Goal: Transaction & Acquisition: Purchase product/service

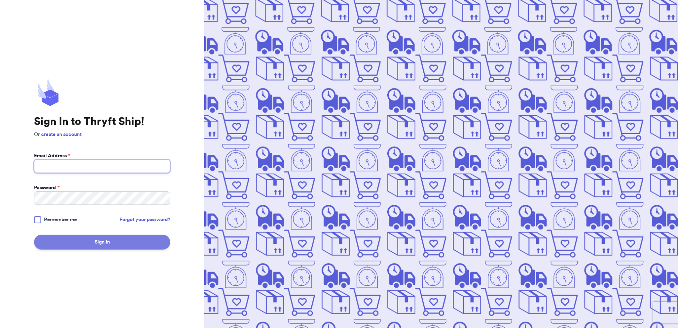
type input "[EMAIL_ADDRESS][DOMAIN_NAME]"
click at [125, 241] on button "Sign In" at bounding box center [102, 241] width 136 height 15
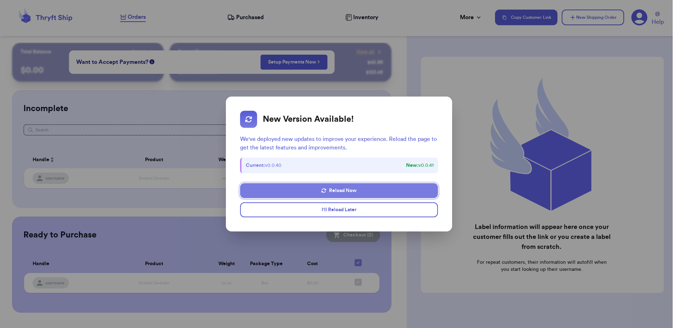
click at [368, 188] on button "Reload Now" at bounding box center [338, 190] width 197 height 15
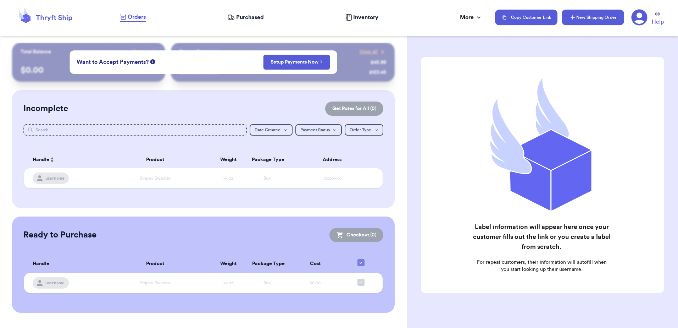
click at [592, 17] on button "New Shipping Order" at bounding box center [592, 18] width 62 height 16
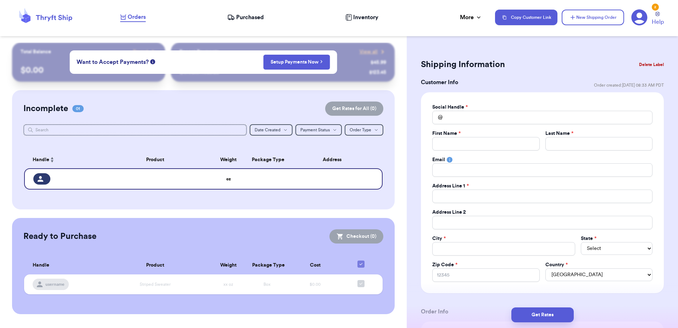
click at [258, 112] on div "Incomplete 01 Get Rates for All ( 0 )" at bounding box center [202, 108] width 359 height 14
click at [482, 115] on input "Total Amount Paid" at bounding box center [542, 117] width 220 height 13
type input "A"
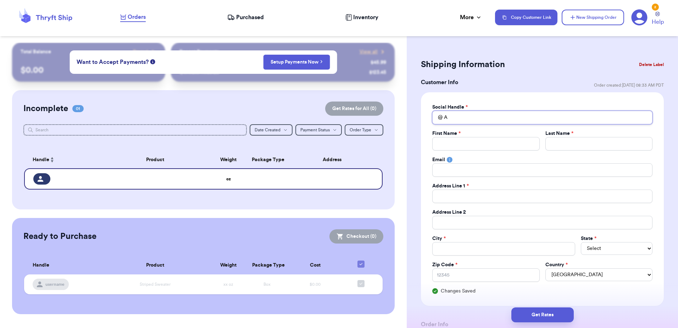
type input "AB"
type input "ABC"
click at [476, 145] on input "Total Amount Paid" at bounding box center [485, 143] width 107 height 13
type input "J"
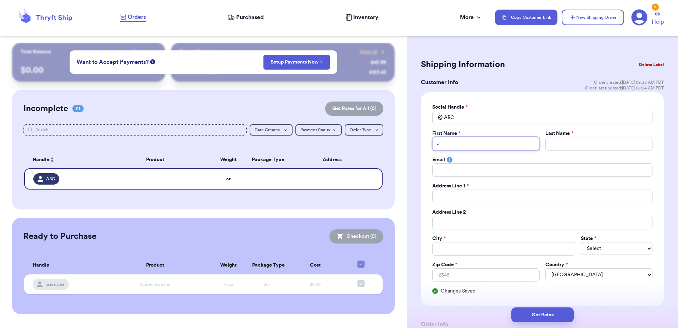
type input "Jo"
type input "Jor"
type input "Jord"
type input "Jorda"
type input "Jordan"
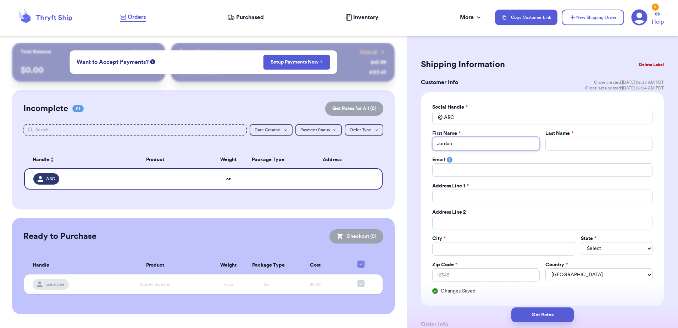
type input "Jordan"
type input "W"
type input "Wl"
type input "W"
type input "We"
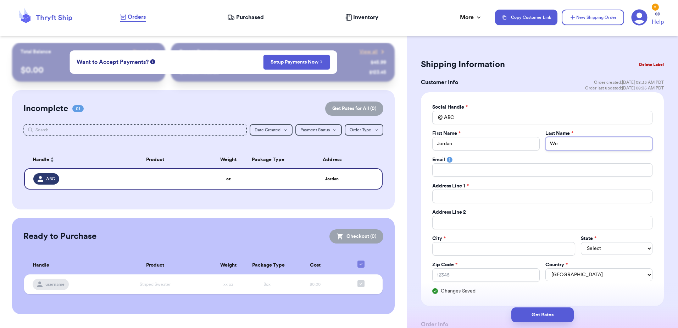
type input "Wel"
type input "Welc"
type input "[PERSON_NAME]"
drag, startPoint x: 468, startPoint y: 192, endPoint x: 506, endPoint y: 196, distance: 38.2
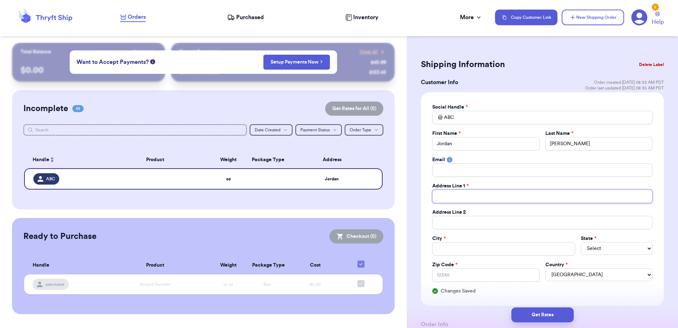
click at [468, 192] on input "Total Amount Paid" at bounding box center [542, 195] width 220 height 13
type input "1"
type input "16"
type input "161"
type input "1615"
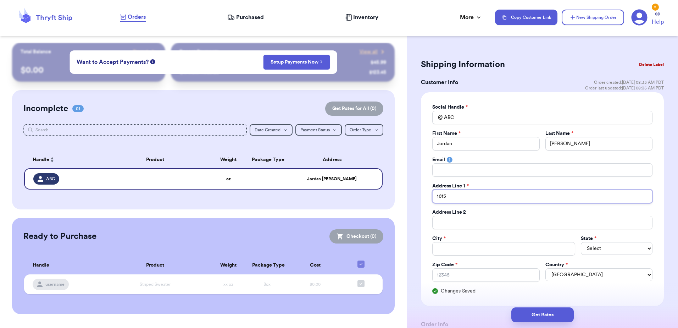
type input "1615"
type input "1615 B"
type input "1615 Ba"
type input "1615 Bar"
type input "1615 [PERSON_NAME]"
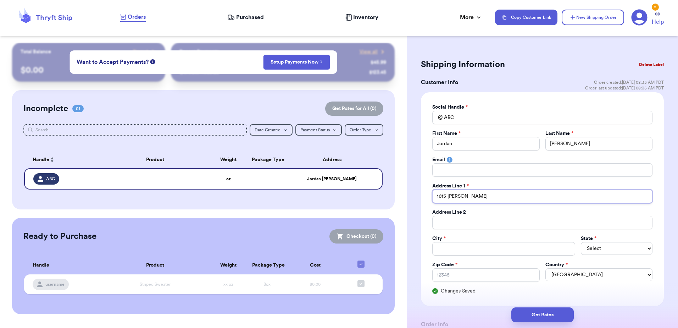
type input "1615 [PERSON_NAME]"
type input "1615 Barbar"
type input "1615 [PERSON_NAME]"
click at [508, 200] on input "1615 [PERSON_NAME]" at bounding box center [542, 195] width 220 height 13
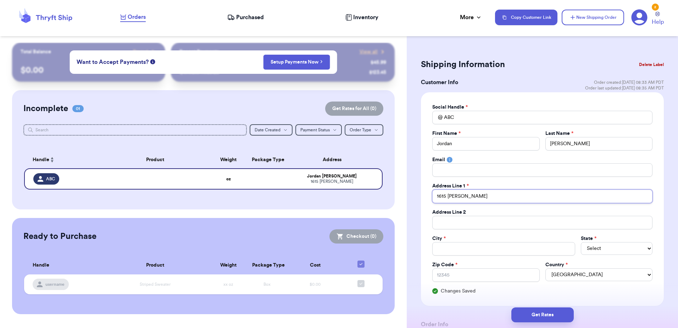
type input "1615 [PERSON_NAME]"
type input "1615 [PERSON_NAME] D"
type input "1615 [PERSON_NAME] Dr"
type input "1615 [PERSON_NAME] Dr."
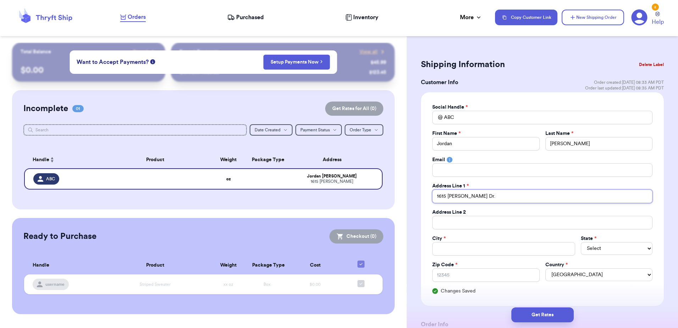
type input "1615 [PERSON_NAME] Dr. S"
type input "1615 [PERSON_NAME] Dr. SE"
drag, startPoint x: 475, startPoint y: 240, endPoint x: 468, endPoint y: 246, distance: 10.0
click at [475, 240] on div "City *" at bounding box center [503, 238] width 143 height 7
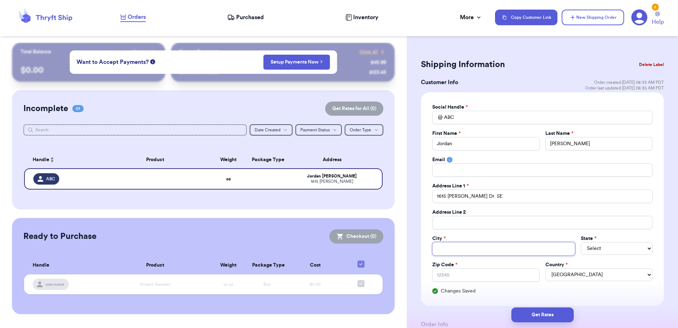
click at [466, 248] on input "Total Amount Paid" at bounding box center [503, 248] width 143 height 13
type input "A"
type input "Al"
type input "Alb"
type input "Albu"
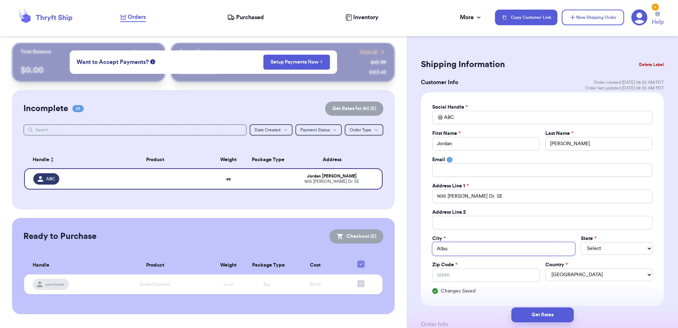
type input "Albur"
type input "Albu"
type input "Albuq"
type input "Albuqu"
type input "Albuque"
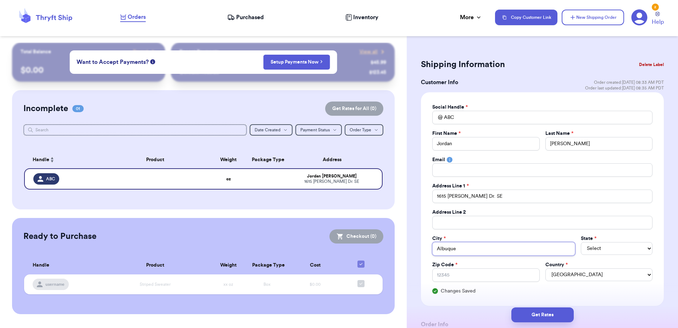
type input "Albuquer"
type input "Albuquerq"
type input "Albuquerqu"
type input "[GEOGRAPHIC_DATA]"
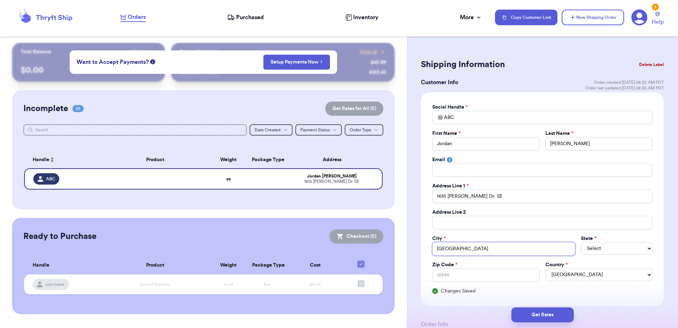
type input "[GEOGRAPHIC_DATA]"
click at [593, 245] on select "Select AL AK AZ AR CA CO [GEOGRAPHIC_DATA] DE DC [GEOGRAPHIC_DATA] [GEOGRAPHIC_…" at bounding box center [617, 248] width 72 height 13
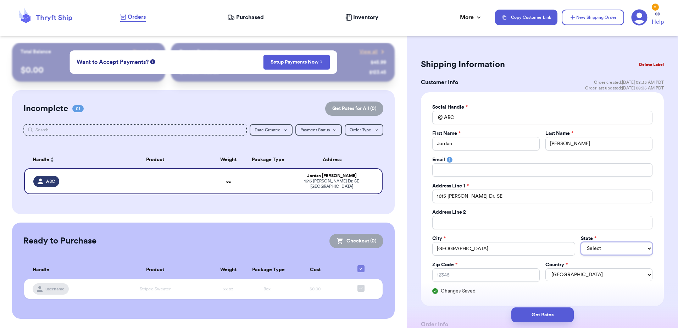
select select "NM"
click at [581, 242] on select "Select AL AK AZ AR CA CO [GEOGRAPHIC_DATA] DE DC [GEOGRAPHIC_DATA] [GEOGRAPHIC_…" at bounding box center [617, 248] width 72 height 13
click at [505, 281] on div "Social Handle * @ ABC First Name * [PERSON_NAME] Last Name * [PERSON_NAME] Emai…" at bounding box center [542, 199] width 220 height 191
click at [492, 275] on input "Zip Code *" at bounding box center [485, 274] width 107 height 13
type input "8"
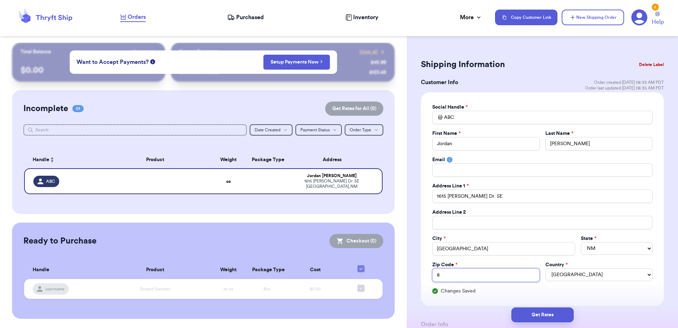
type input "87"
type input "871"
type input "8712"
type input "87123"
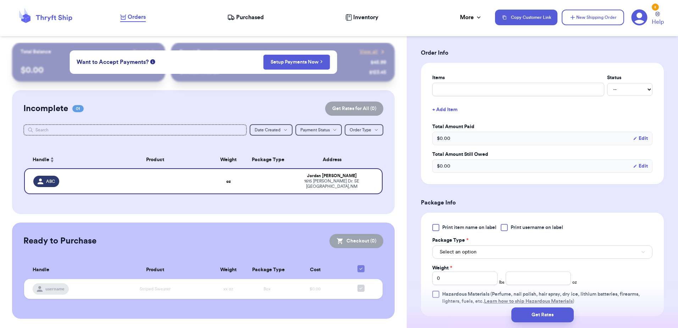
scroll to position [284, 0]
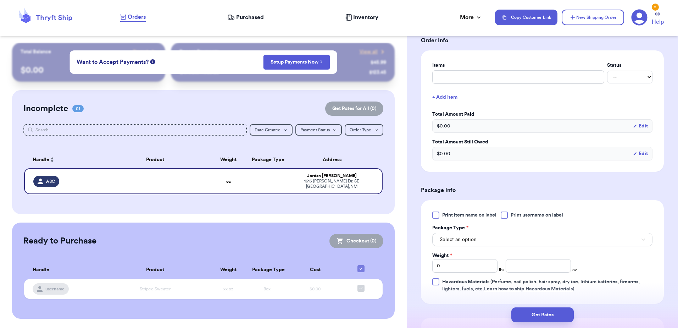
type input "87123"
click at [485, 239] on button "Select an option" at bounding box center [542, 239] width 220 height 13
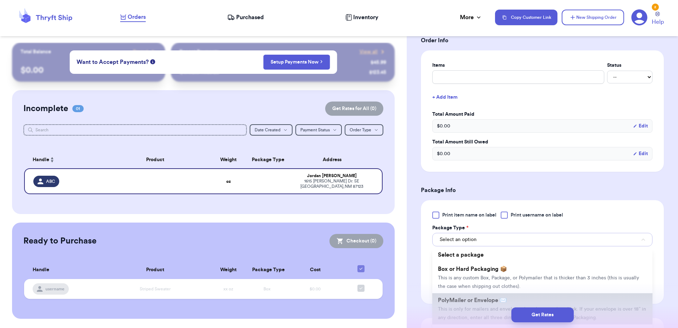
scroll to position [35, 0]
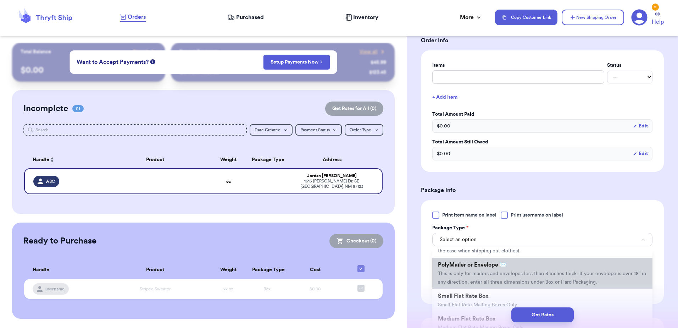
click at [488, 269] on li "PolyMailer or Envelope ✉️ This is only for mailers and envelopes less than 3 in…" at bounding box center [542, 272] width 220 height 31
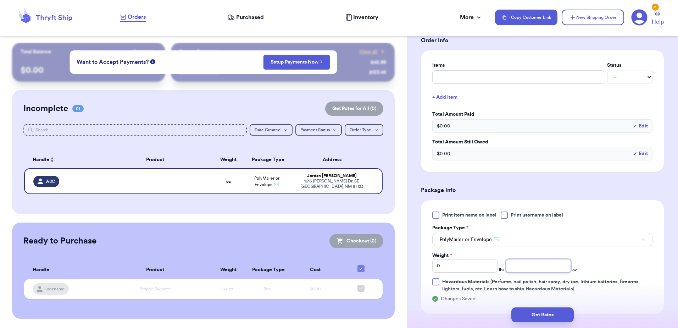
click at [538, 268] on input "number" at bounding box center [537, 265] width 65 height 13
type input "2"
type input "12"
click at [628, 261] on div "Print item name on label Print username on label Package Type * PolyMailer or E…" at bounding box center [542, 251] width 220 height 81
click at [558, 316] on button "Get Rates" at bounding box center [542, 314] width 62 height 15
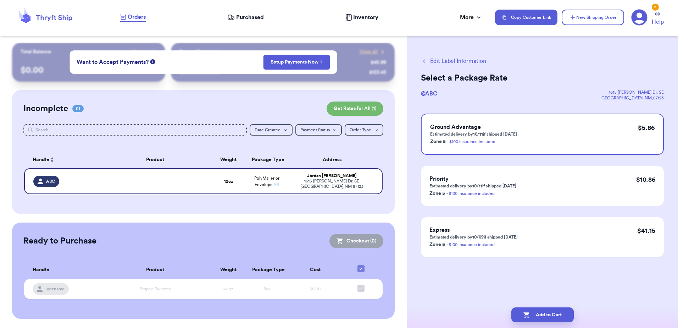
scroll to position [0, 0]
click at [556, 314] on button "Add to Cart" at bounding box center [542, 314] width 62 height 15
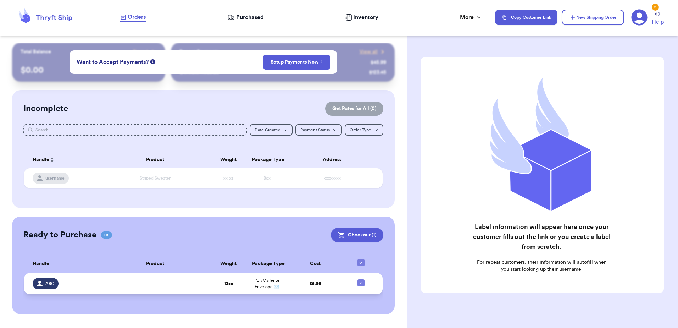
click at [311, 293] on td "$ 5.86" at bounding box center [315, 283] width 58 height 21
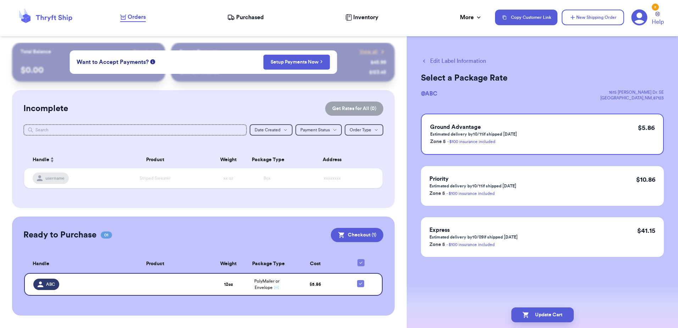
click at [457, 61] on button "Edit Label Information" at bounding box center [453, 61] width 65 height 9
checkbox input "false"
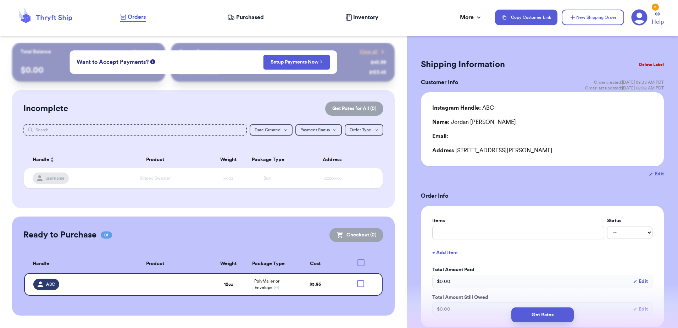
checkbox input "true"
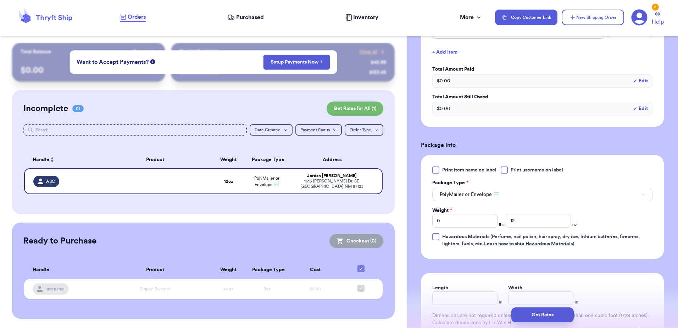
scroll to position [213, 0]
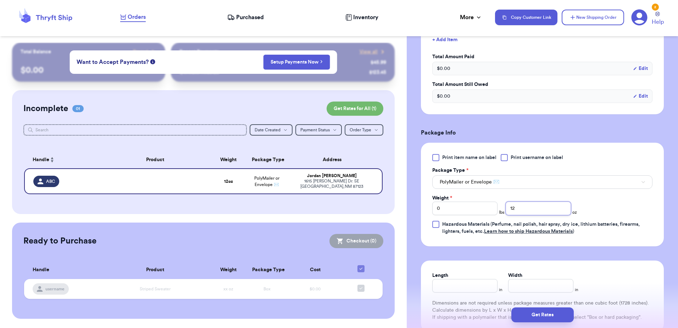
click at [535, 212] on input "12" at bounding box center [537, 207] width 65 height 13
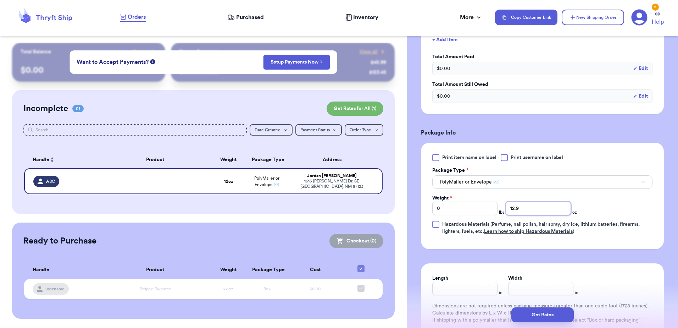
type input "12.9"
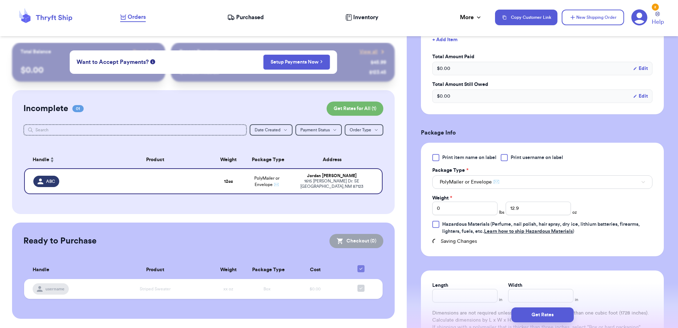
click at [636, 215] on div "Print item name on label Print username on label Package Type * PolyMailer or E…" at bounding box center [542, 194] width 220 height 81
click at [555, 319] on button "Get Rates" at bounding box center [542, 314] width 62 height 15
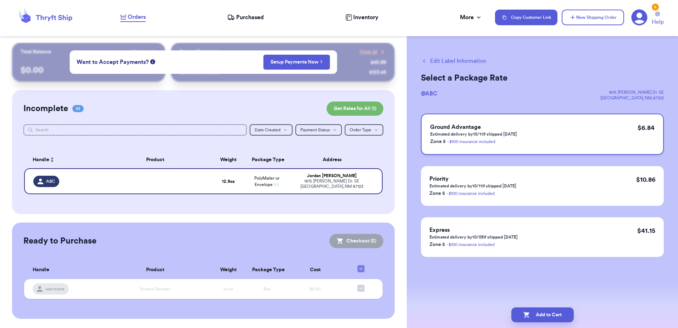
click at [526, 139] on div "Ground Advantage Estimated delivery by 10/11 if shipped [DATE] Zone 5 - $100 in…" at bounding box center [542, 133] width 243 height 41
click at [548, 312] on button "Add to Cart" at bounding box center [542, 314] width 62 height 15
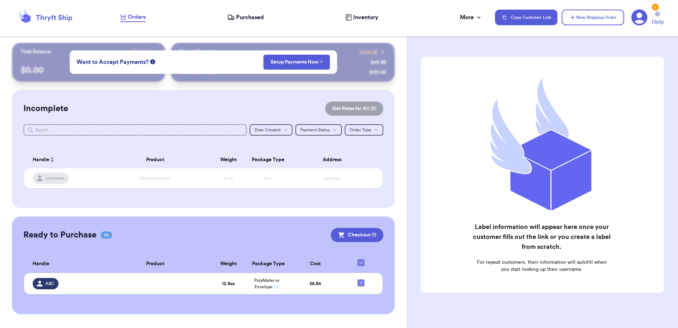
scroll to position [11, 0]
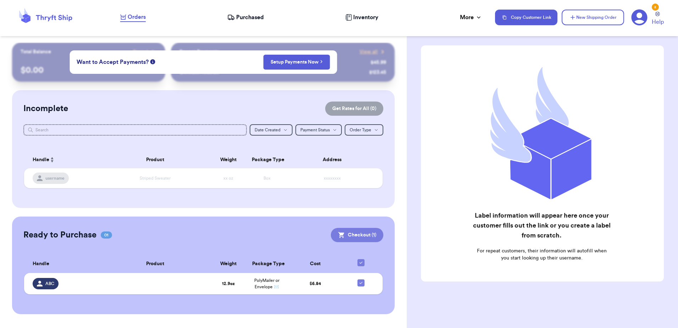
click at [356, 228] on button "Checkout ( 1 )" at bounding box center [357, 235] width 52 height 14
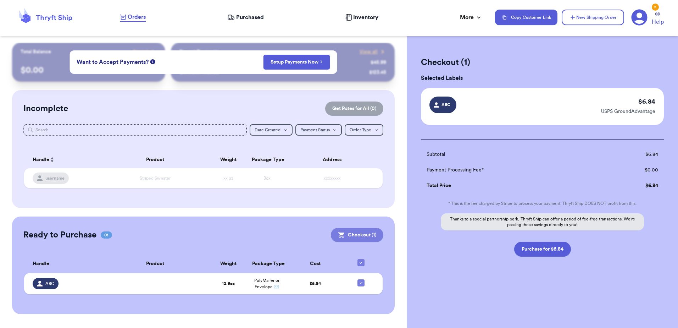
scroll to position [0, 0]
click at [562, 252] on button "Purchase for $6.84" at bounding box center [542, 248] width 57 height 15
checkbox input "false"
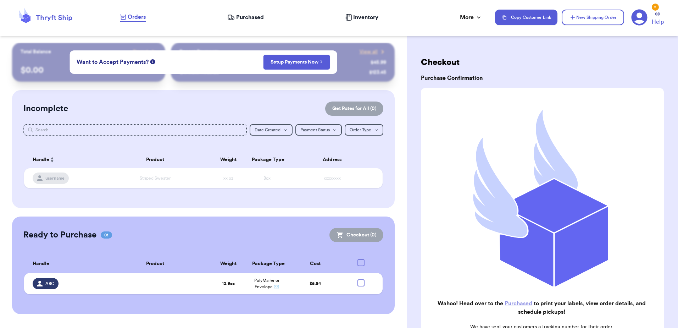
checkbox input "true"
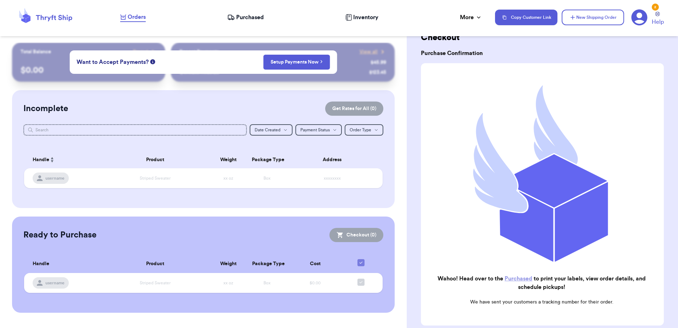
scroll to position [35, 0]
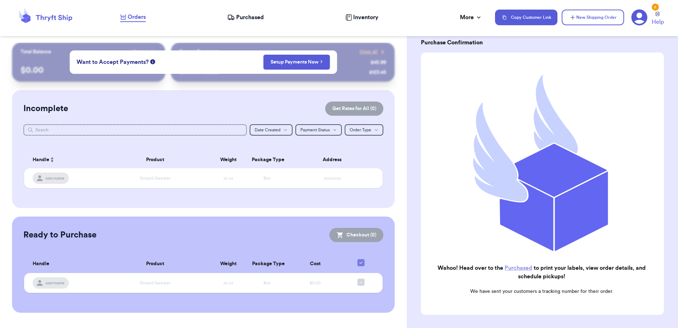
click at [247, 18] on span "Purchased" at bounding box center [250, 17] width 28 height 9
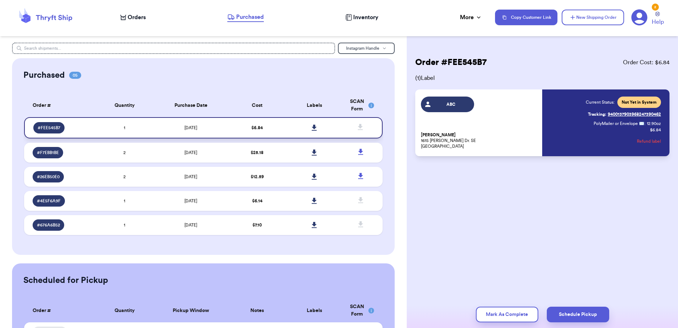
click at [214, 128] on td "[DATE]" at bounding box center [190, 127] width 75 height 21
drag, startPoint x: 664, startPoint y: 113, endPoint x: 665, endPoint y: 119, distance: 6.1
click at [665, 119] on div "ABC [PERSON_NAME] [STREET_ADDRESS][PERSON_NAME] Current Status: Not Yet in Syst…" at bounding box center [542, 122] width 254 height 67
drag, startPoint x: 662, startPoint y: 113, endPoint x: 607, endPoint y: 116, distance: 55.0
click at [607, 116] on div "ABC [PERSON_NAME] [STREET_ADDRESS][PERSON_NAME] Current Status: Not Yet in Syst…" at bounding box center [542, 122] width 254 height 67
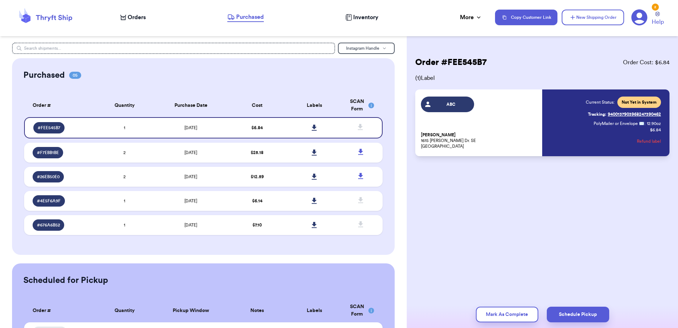
copy link "9400137903968247390462"
drag, startPoint x: 664, startPoint y: 115, endPoint x: 635, endPoint y: 112, distance: 29.2
click at [635, 112] on div "ABC [PERSON_NAME] [STREET_ADDRESS][PERSON_NAME] Current Status: Not Yet in Syst…" at bounding box center [542, 122] width 254 height 67
click at [635, 112] on link "Tracking: 9400137903968247390462" at bounding box center [624, 113] width 73 height 11
click at [537, 43] on div "Order # FEE545B7 Order Cost: $ 6.84 ( 1 ) Label ABC [PERSON_NAME] [STREET_ADDRE…" at bounding box center [542, 128] width 271 height 170
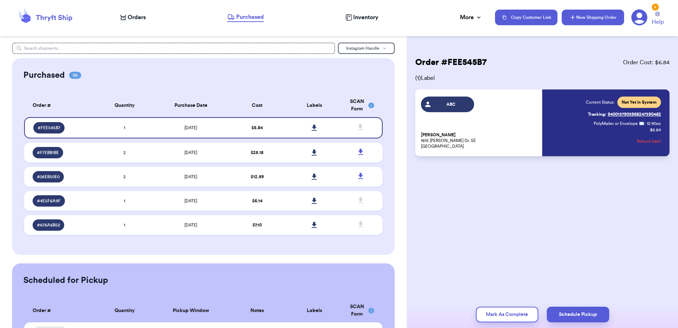
click at [611, 15] on button "New Shipping Order" at bounding box center [592, 18] width 62 height 16
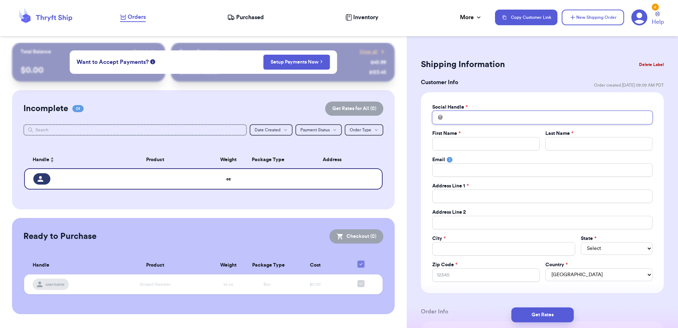
click at [485, 122] on input "Total Amount Paid" at bounding box center [542, 117] width 220 height 13
type input "c"
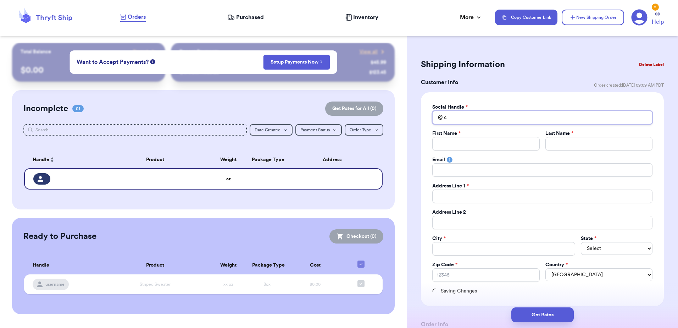
type input "ch"
type input "chl"
type input "chlo"
type input "[PERSON_NAME]"
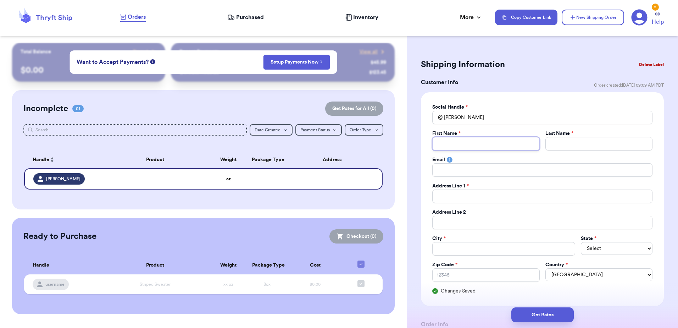
type input "C"
type input "Ch"
type input "Chl"
type input "Chlo"
type input "[PERSON_NAME]"
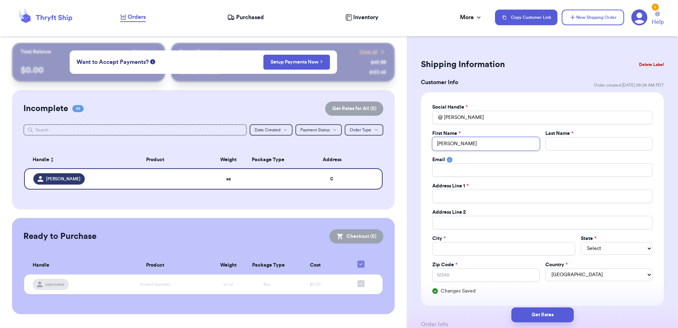
type input "[PERSON_NAME]"
click at [572, 147] on input "Total Amount Paid" at bounding box center [598, 143] width 107 height 13
type input "E"
type input "Eu"
type input "Eur"
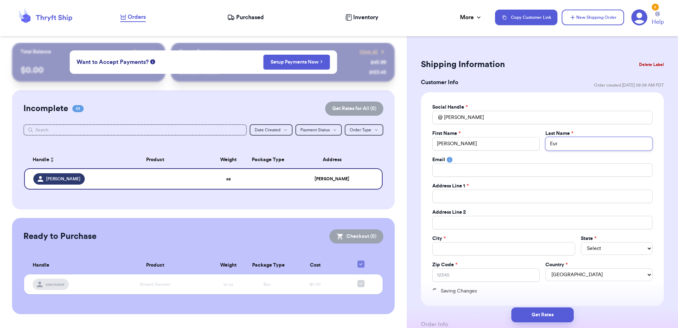
type input "[PERSON_NAME]"
type input "1"
type input "11"
type input "112"
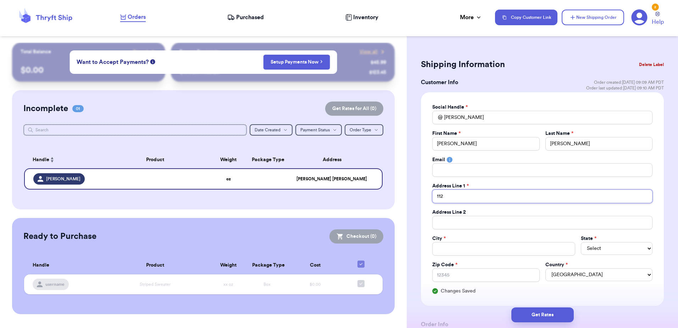
type input "112"
type input "112 S"
type input "112 Su"
type input "112 Sun"
type input "112 Suns"
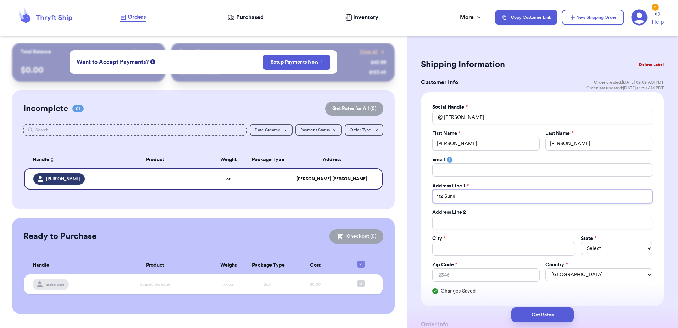
type input "112 Sunse"
type input "112 Sunset"
type input "112 Sunset S"
type input "[STREET_ADDRESS]"
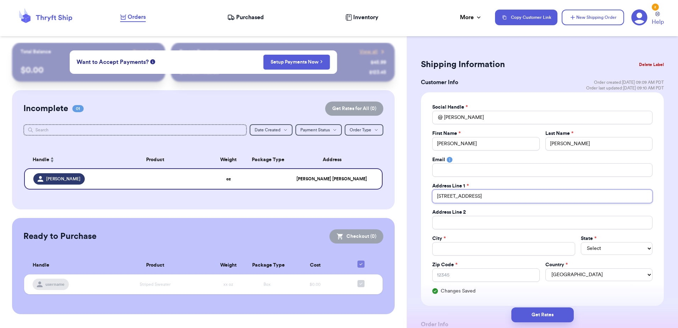
type input "[STREET_ADDRESS]"
click at [463, 252] on input "Total Amount Paid" at bounding box center [503, 248] width 143 height 13
type input "H"
type input "Ha"
click at [589, 249] on select "AL AK AZ AR CA CO CT DE DC [GEOGRAPHIC_DATA] [GEOGRAPHIC_DATA] HI ID IL IN IA […" at bounding box center [617, 248] width 72 height 13
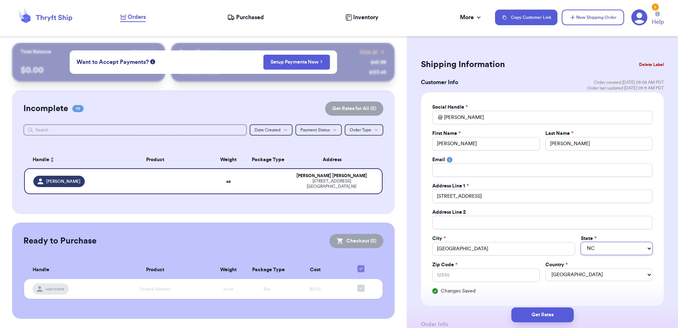
click at [581, 242] on select "AL AK AZ AR CA CO CT DE DC [GEOGRAPHIC_DATA] [GEOGRAPHIC_DATA] HI ID IL IN IA […" at bounding box center [617, 248] width 72 height 13
click at [500, 273] on input "Zip Code *" at bounding box center [485, 274] width 107 height 13
click at [583, 295] on div "Social Handle * @ chloe First Name * [PERSON_NAME] Last Name * [PERSON_NAME] Em…" at bounding box center [542, 198] width 243 height 213
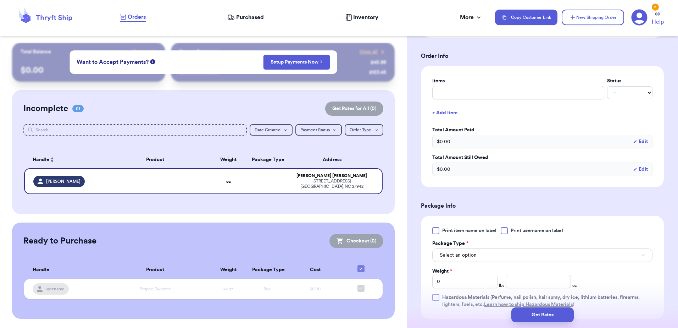
scroll to position [284, 0]
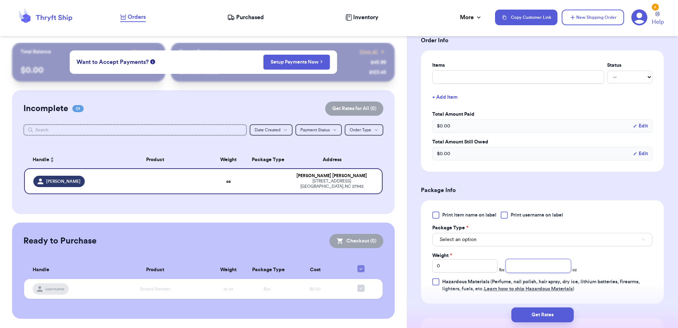
click at [516, 267] on input "number" at bounding box center [537, 265] width 65 height 13
drag, startPoint x: 526, startPoint y: 326, endPoint x: 532, endPoint y: 320, distance: 8.5
click at [526, 326] on div "Get Rates" at bounding box center [542, 314] width 271 height 26
click at [541, 314] on button "Get Rates" at bounding box center [542, 314] width 62 height 15
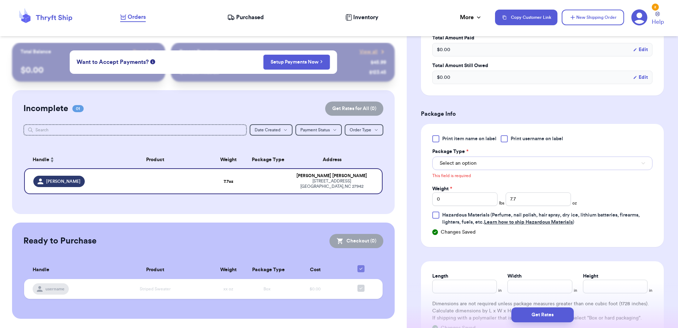
click at [510, 162] on button "Select an option" at bounding box center [542, 162] width 220 height 13
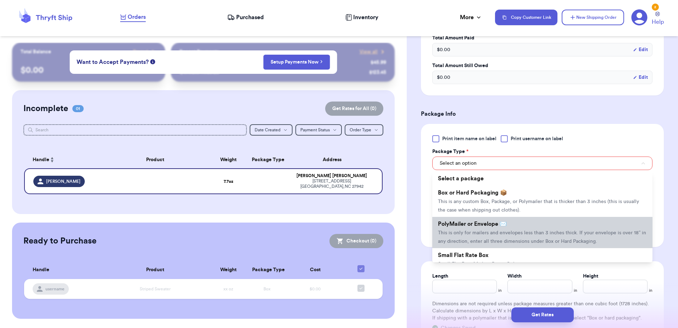
click at [488, 220] on li "PolyMailer or Envelope ✉️ This is only for mailers and envelopes less than 3 in…" at bounding box center [542, 232] width 220 height 31
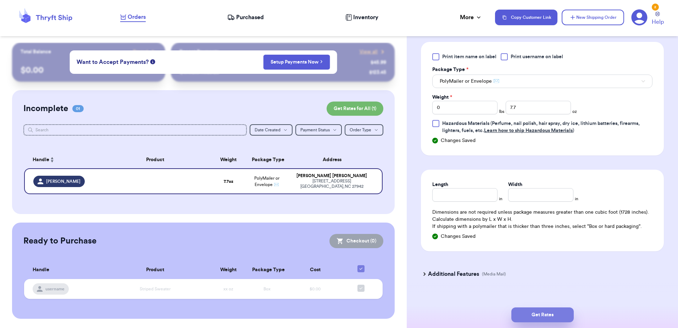
scroll to position [323, 0]
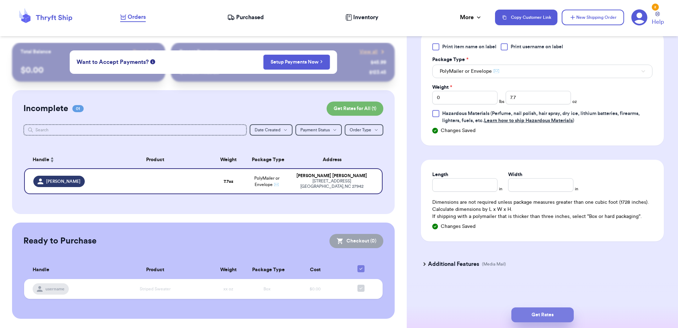
click at [549, 315] on button "Get Rates" at bounding box center [542, 314] width 62 height 15
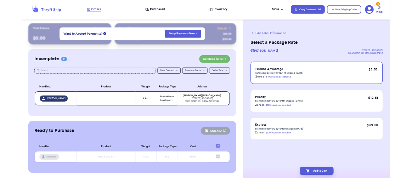
scroll to position [0, 0]
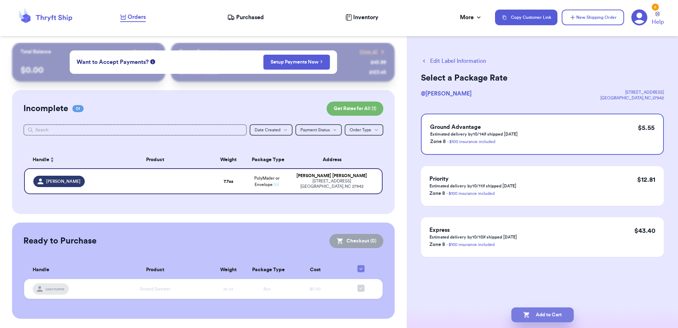
click at [554, 314] on button "Add to Cart" at bounding box center [542, 314] width 62 height 15
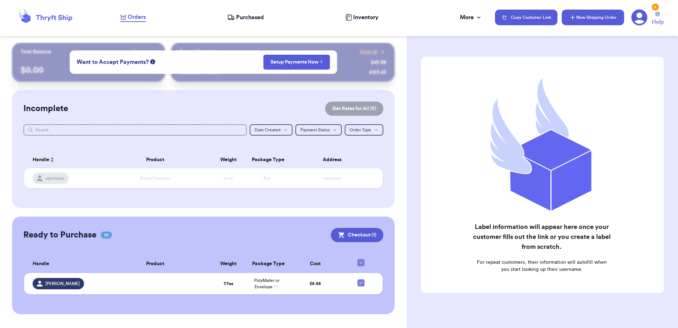
click at [583, 22] on button "New Shipping Order" at bounding box center [592, 18] width 62 height 16
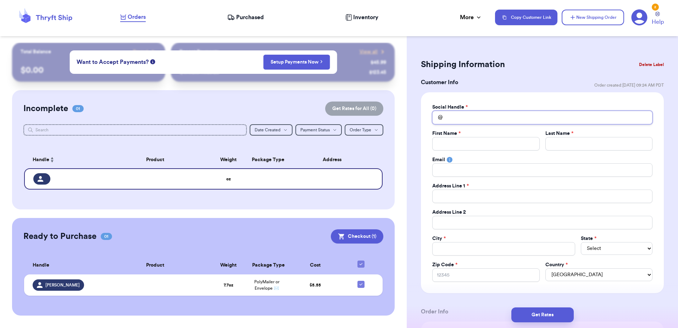
click at [467, 122] on input "Total Amount Paid" at bounding box center [542, 117] width 220 height 13
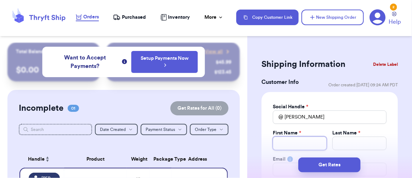
click at [293, 146] on input "Total Amount Paid" at bounding box center [300, 143] width 54 height 13
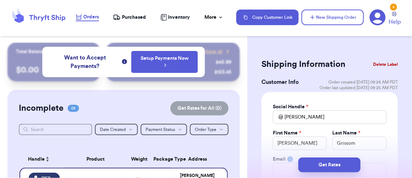
scroll to position [106, 0]
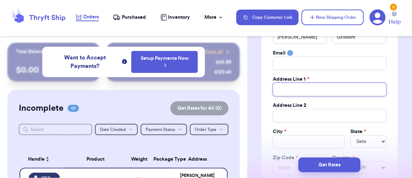
click at [317, 86] on input "Total Amount Paid" at bounding box center [330, 89] width 114 height 13
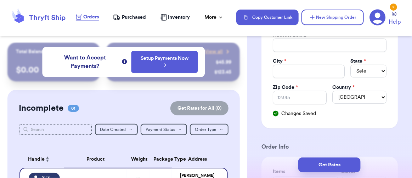
scroll to position [177, 0]
click at [278, 73] on input "Total Amount Paid" at bounding box center [309, 71] width 72 height 13
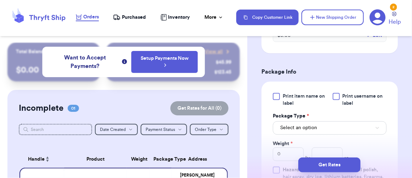
scroll to position [425, 0]
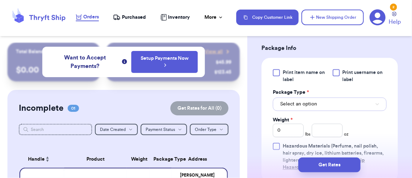
click at [310, 102] on span "Select an option" at bounding box center [298, 104] width 37 height 7
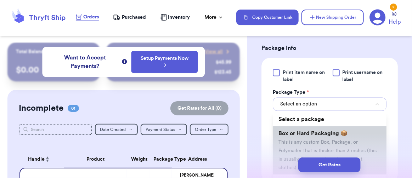
scroll to position [71, 0]
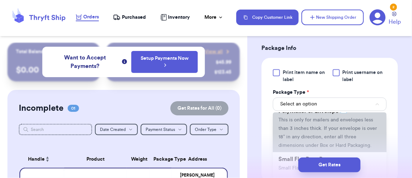
click at [305, 127] on span "This is only for mailers and envelopes less than 3 inches thick. If your envelo…" at bounding box center [328, 133] width 99 height 30
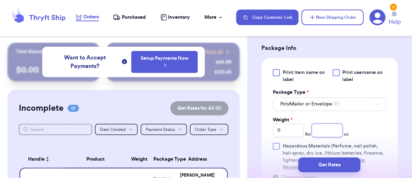
click at [325, 130] on input "number" at bounding box center [327, 130] width 31 height 13
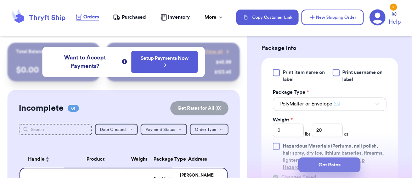
click at [319, 167] on button "Get Rates" at bounding box center [329, 165] width 62 height 15
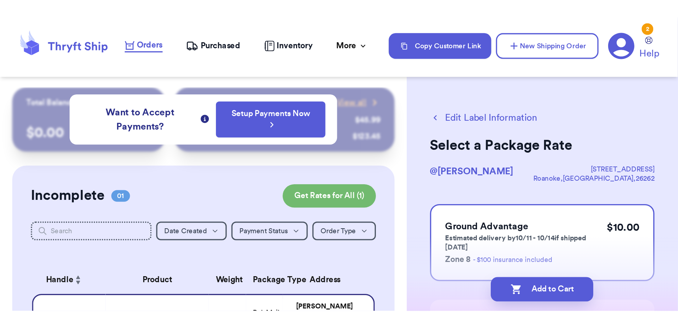
scroll to position [0, 0]
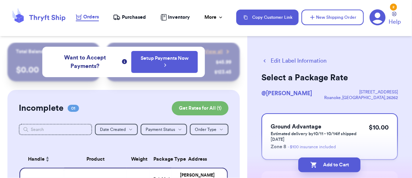
click at [363, 136] on p "Estimated delivery by 10/11 - 10/14 if shipped [DATE]" at bounding box center [320, 136] width 98 height 11
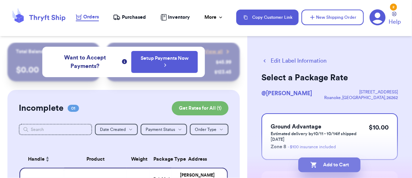
click at [322, 168] on button "Add to Cart" at bounding box center [329, 165] width 62 height 15
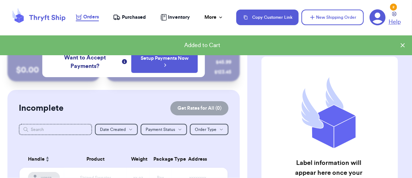
click at [396, 12] on icon at bounding box center [394, 14] width 5 height 5
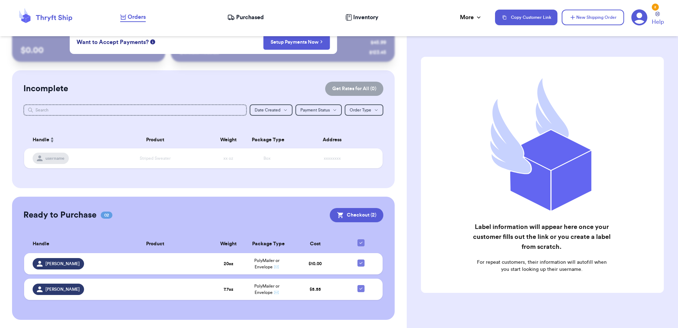
scroll to position [20, 0]
click at [224, 288] on strong "7.7 oz" at bounding box center [229, 288] width 10 height 4
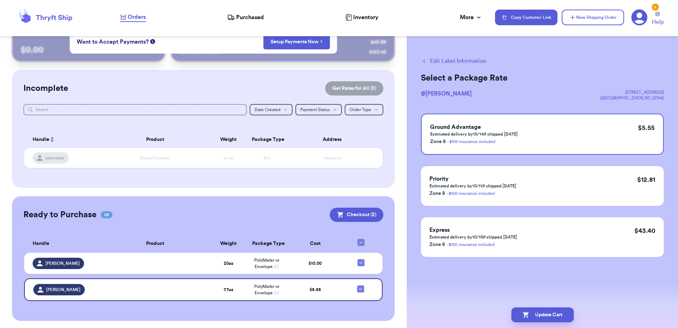
click at [434, 60] on button "Edit Label Information" at bounding box center [453, 61] width 65 height 9
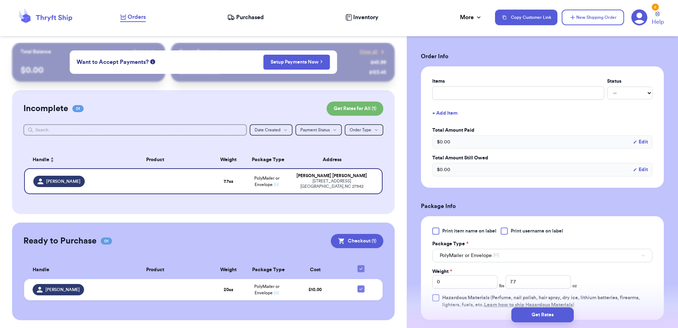
scroll to position [177, 0]
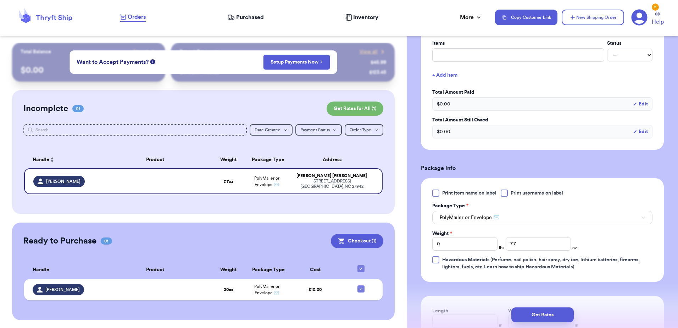
click at [531, 251] on div "Print item name on label Print username on label Package Type * PolyMailer or E…" at bounding box center [542, 229] width 220 height 81
click at [530, 248] on input "7.7" at bounding box center [537, 243] width 65 height 13
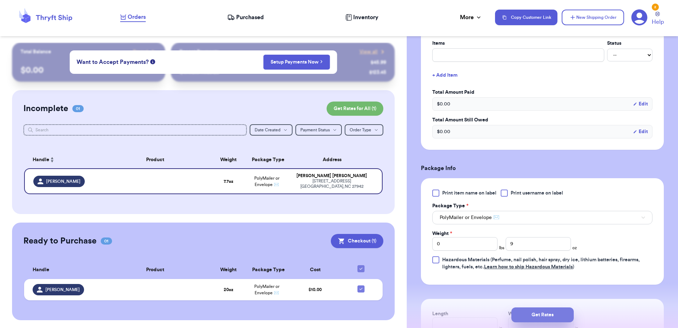
click at [545, 317] on button "Get Rates" at bounding box center [542, 314] width 62 height 15
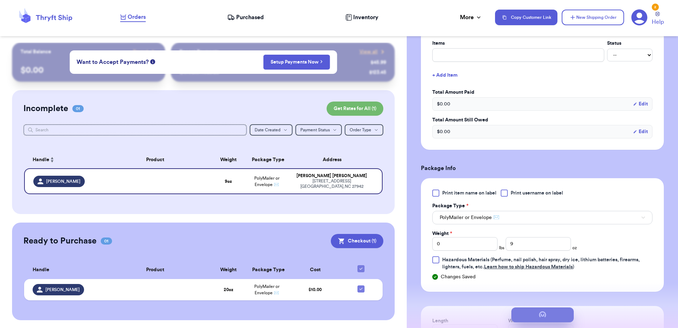
scroll to position [0, 0]
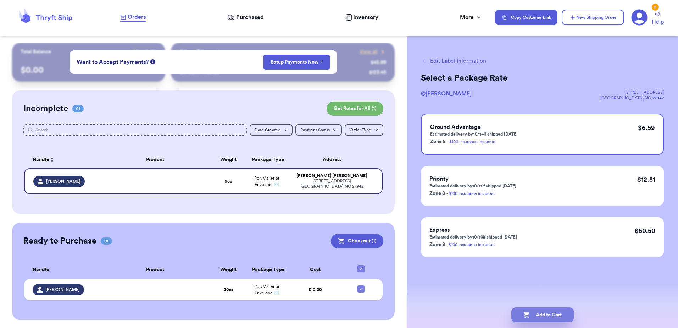
click at [566, 314] on button "Add to Cart" at bounding box center [542, 314] width 62 height 15
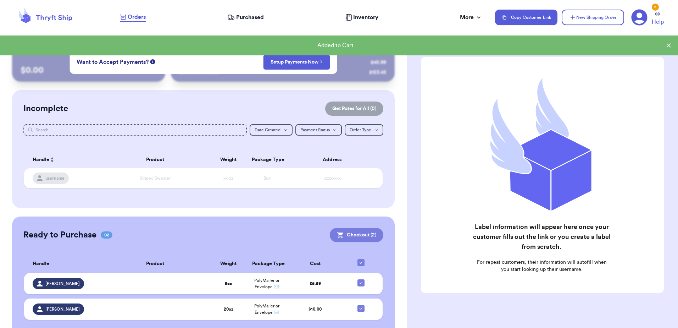
click at [345, 238] on button "Checkout ( 2 )" at bounding box center [357, 235] width 54 height 14
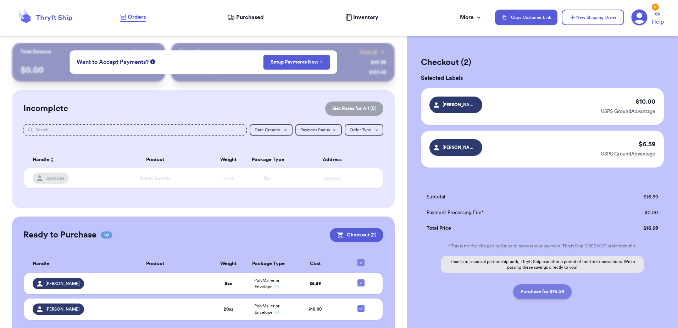
click at [541, 294] on button "Purchase for $16.59" at bounding box center [542, 291] width 58 height 15
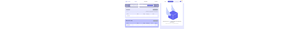
scroll to position [68, 0]
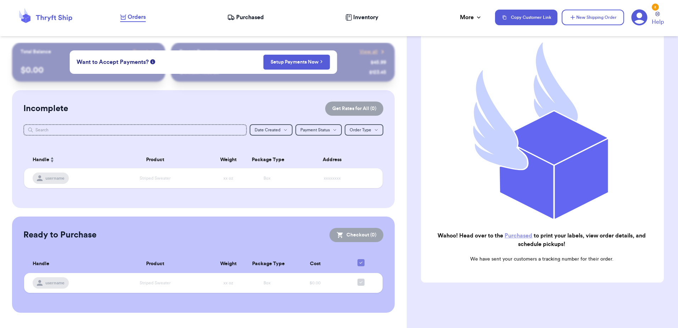
click at [521, 234] on link "Purchased" at bounding box center [518, 236] width 28 height 6
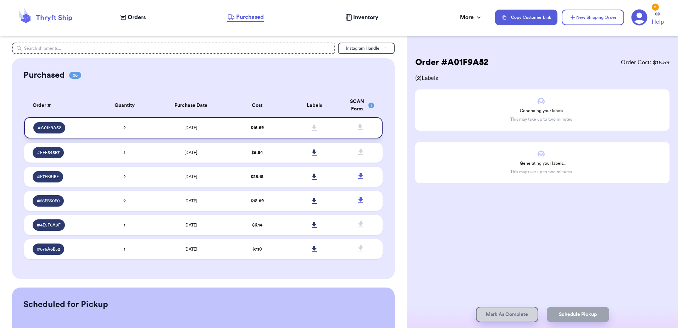
click at [235, 125] on td "$ 16.59" at bounding box center [256, 127] width 57 height 21
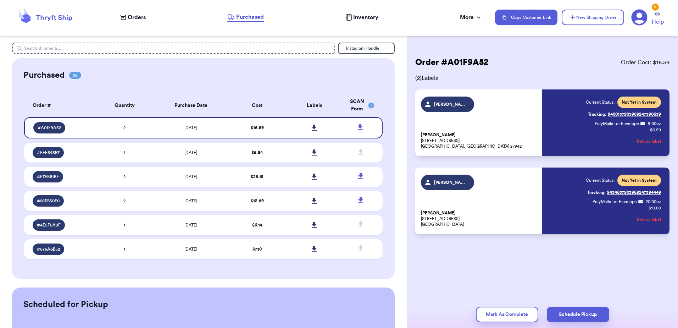
click at [619, 115] on link "Tracking: 9400137903968247390639" at bounding box center [624, 113] width 73 height 11
click at [628, 194] on link "Tracking: 9434637903968247384449" at bounding box center [624, 191] width 74 height 11
